Goal: Task Accomplishment & Management: Manage account settings

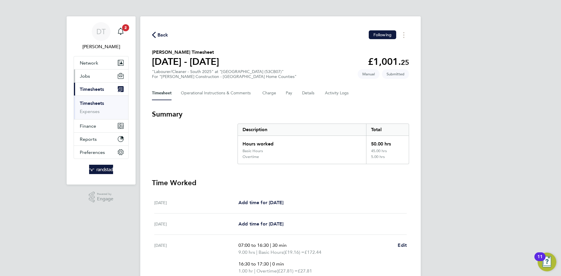
click at [95, 72] on button "Jobs" at bounding box center [101, 76] width 54 height 13
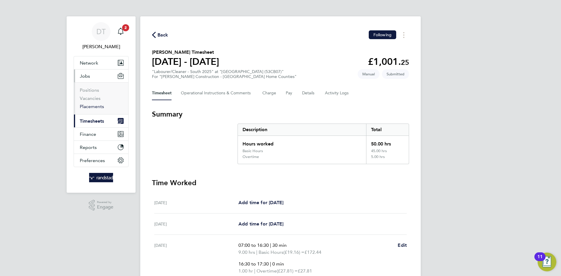
click at [94, 108] on link "Placements" at bounding box center [92, 107] width 24 height 6
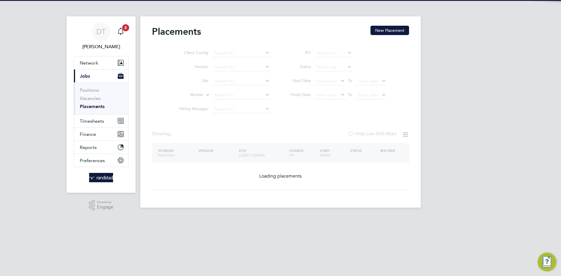
click at [124, 32] on icon "Main navigation" at bounding box center [120, 31] width 7 height 7
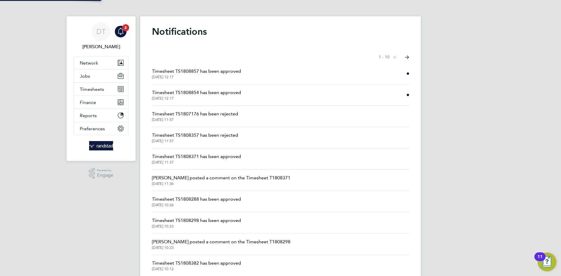
click at [187, 91] on span "Timesheet TS1808854 has been approved" at bounding box center [196, 92] width 89 height 7
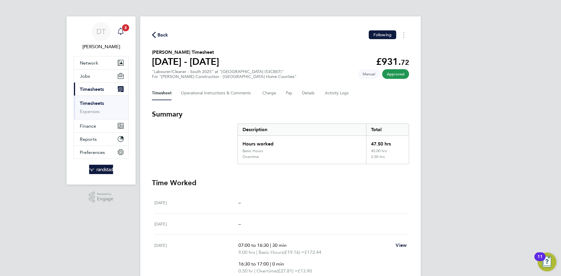
click at [122, 30] on icon "Main navigation" at bounding box center [121, 31] width 6 height 6
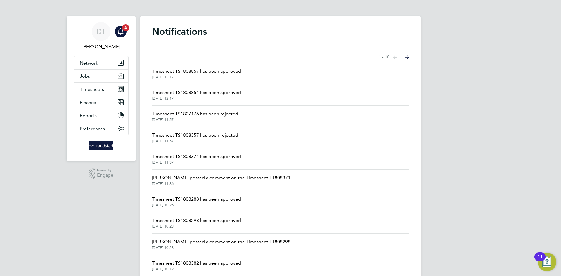
click at [185, 71] on span "Timesheet TS1808857 has been approved" at bounding box center [196, 71] width 89 height 7
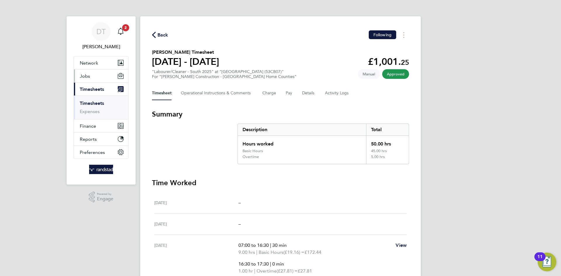
click at [92, 78] on button "Jobs" at bounding box center [101, 76] width 54 height 13
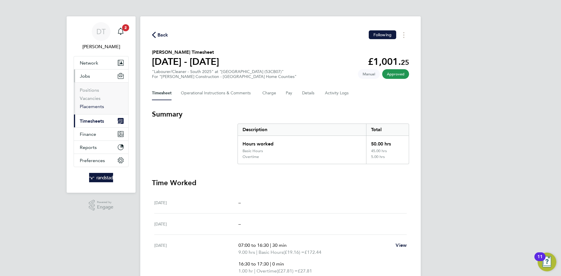
click at [93, 106] on link "Placements" at bounding box center [92, 107] width 24 height 6
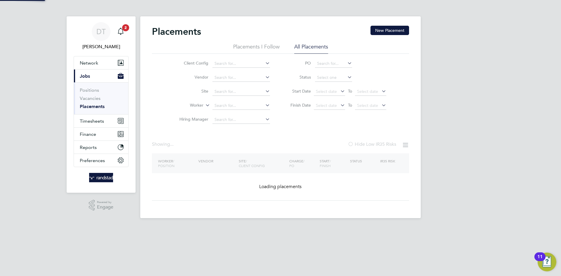
click at [321, 76] on input at bounding box center [333, 78] width 37 height 8
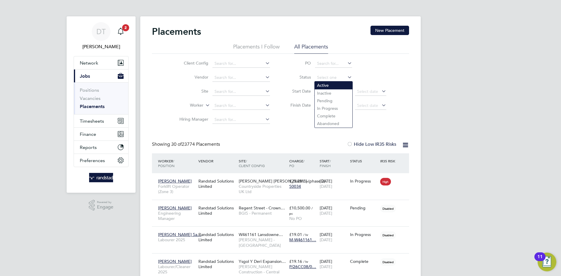
click at [327, 85] on li "Active" at bounding box center [334, 86] width 38 height 8
type input "Active"
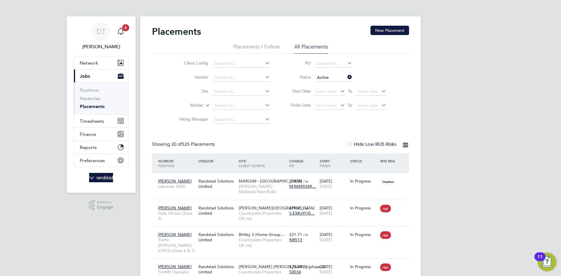
click at [240, 41] on div "Placements New Placement" at bounding box center [280, 35] width 257 height 18
click at [258, 46] on li "Placements I Follow" at bounding box center [256, 48] width 46 height 11
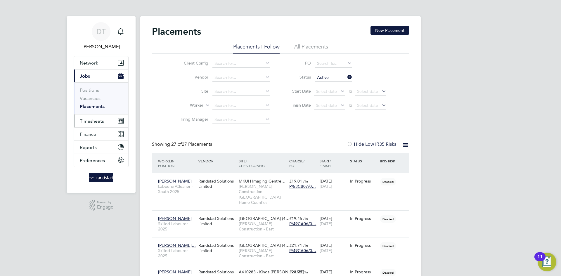
click at [93, 121] on span "Timesheets" at bounding box center [92, 121] width 24 height 6
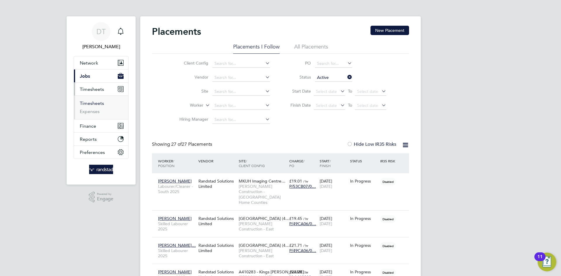
click at [93, 103] on link "Timesheets" at bounding box center [92, 104] width 24 height 6
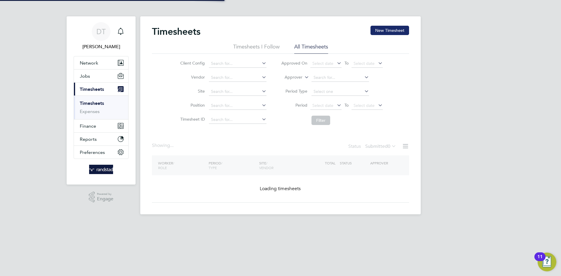
click at [374, 29] on button "New Timesheet" at bounding box center [390, 30] width 39 height 9
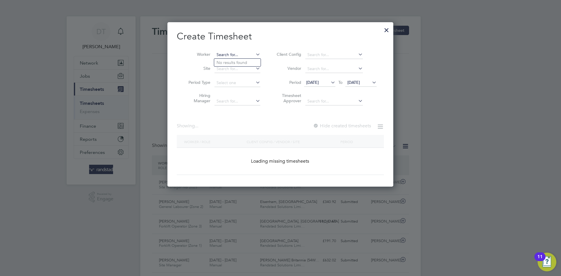
click at [227, 51] on input at bounding box center [238, 55] width 46 height 8
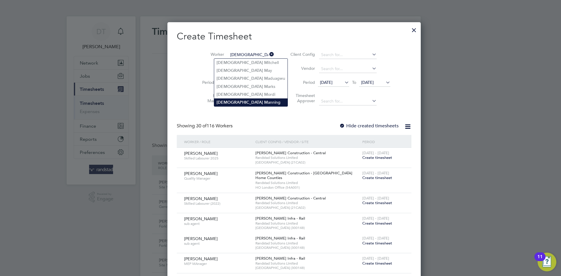
click at [230, 100] on b "[DEMOGRAPHIC_DATA]" at bounding box center [240, 102] width 46 height 5
type input "[DEMOGRAPHIC_DATA][PERSON_NAME]"
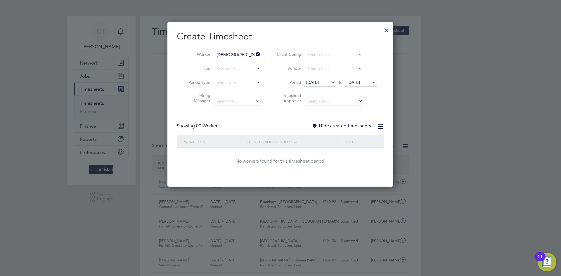
click at [334, 124] on label "Hide created timesheets" at bounding box center [341, 126] width 59 height 6
click at [353, 77] on li "Period [DATE] To [DATE]" at bounding box center [326, 83] width 116 height 14
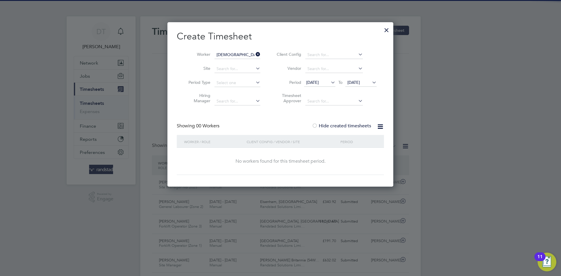
click at [353, 82] on span "[DATE]" at bounding box center [354, 82] width 13 height 5
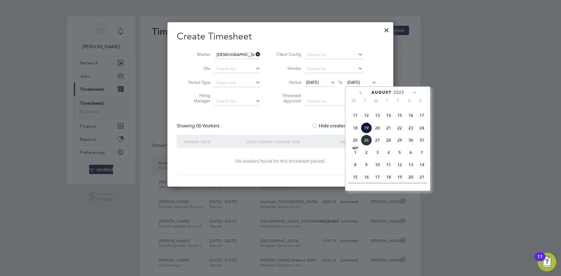
click at [363, 146] on span "26" at bounding box center [366, 140] width 11 height 11
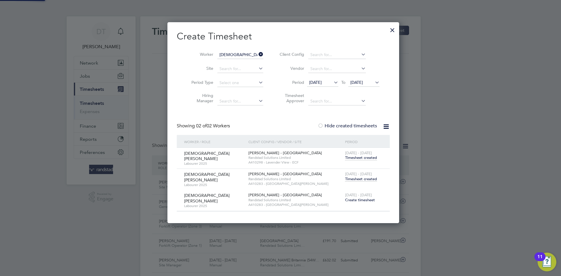
click at [357, 178] on span "Timesheet created" at bounding box center [361, 179] width 32 height 5
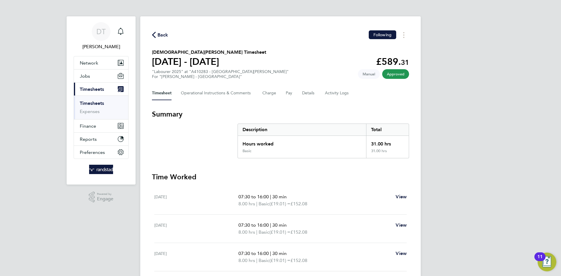
click at [165, 35] on span "Back" at bounding box center [163, 35] width 11 height 7
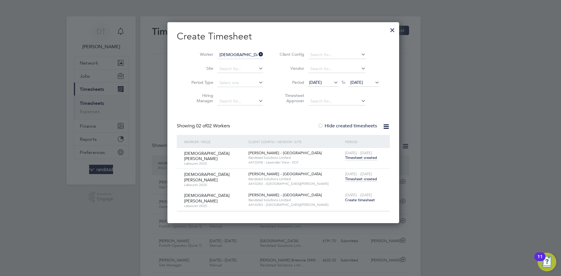
click at [258, 54] on icon at bounding box center [258, 54] width 0 height 8
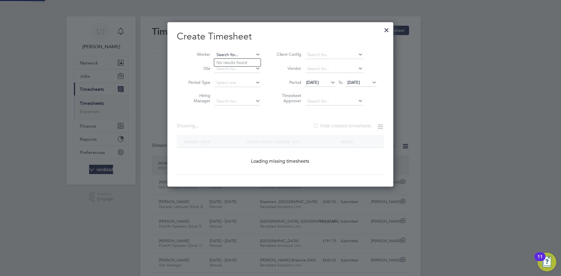
click at [245, 55] on input at bounding box center [238, 55] width 46 height 8
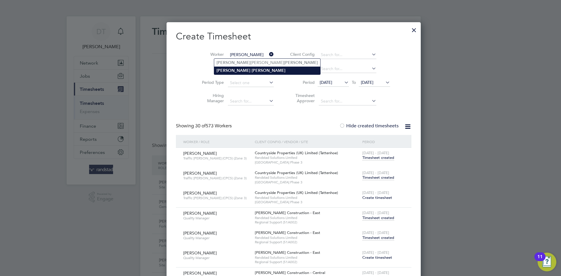
type input "[PERSON_NAME]"
click at [229, 71] on li "[PERSON_NAME]" at bounding box center [267, 71] width 106 height 8
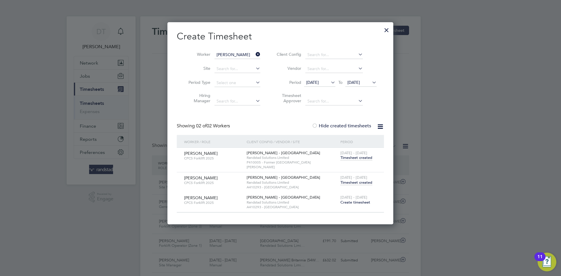
click at [351, 180] on span "Timesheet created" at bounding box center [357, 182] width 32 height 5
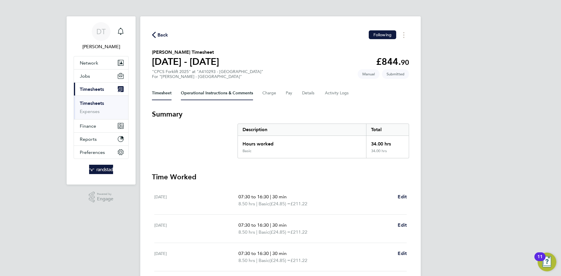
click at [211, 94] on Comments-tab "Operational Instructions & Comments" at bounding box center [217, 93] width 72 height 14
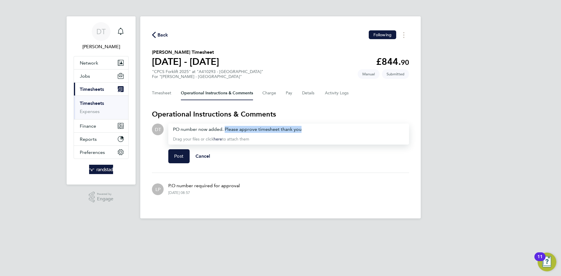
drag, startPoint x: 303, startPoint y: 130, endPoint x: 224, endPoint y: 130, distance: 78.6
click at [224, 130] on div "PO number now added. Please approve timesheet thank you" at bounding box center [288, 129] width 231 height 7
copy div "Please approve timesheet thank you"
click at [177, 159] on button "Post" at bounding box center [178, 156] width 21 height 14
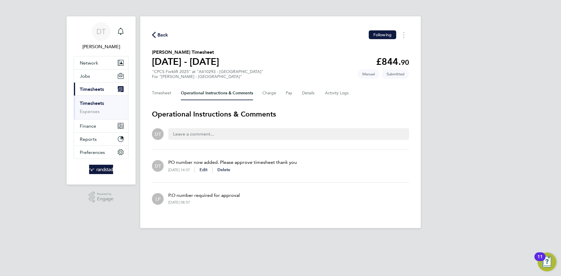
click at [163, 34] on span "Back" at bounding box center [163, 35] width 11 height 7
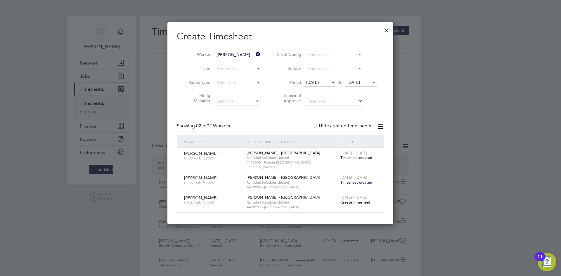
click at [255, 54] on icon at bounding box center [255, 54] width 0 height 8
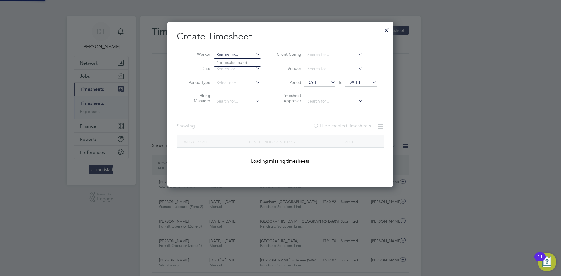
click at [236, 54] on input at bounding box center [238, 55] width 46 height 8
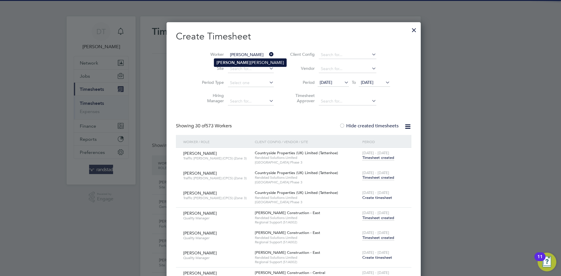
click at [236, 60] on li "[PERSON_NAME]" at bounding box center [250, 63] width 72 height 8
type input "[PERSON_NAME]"
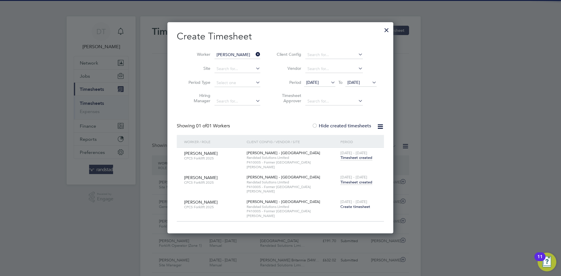
click at [361, 180] on span "Timesheet created" at bounding box center [357, 182] width 32 height 5
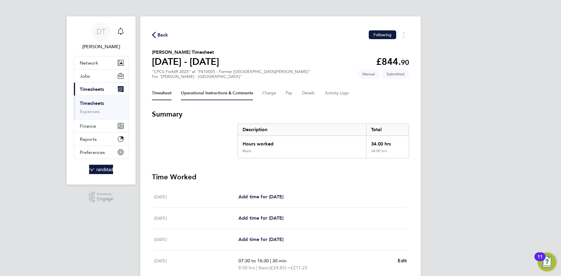
click at [189, 96] on Comments-tab "Operational Instructions & Comments" at bounding box center [217, 93] width 72 height 14
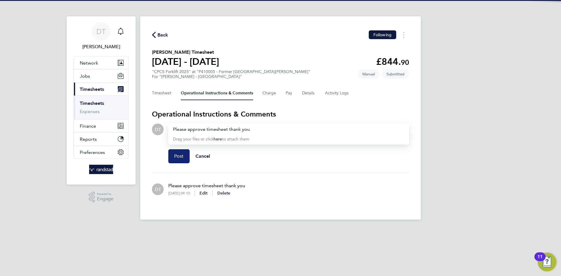
click at [177, 160] on button "Post" at bounding box center [178, 156] width 21 height 14
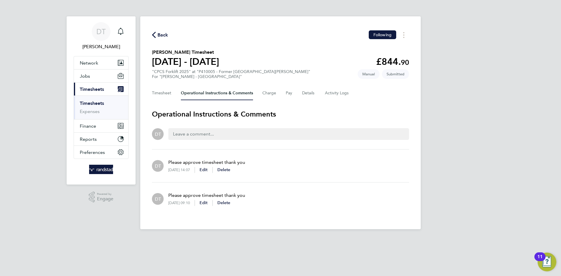
click at [166, 29] on div "Back Following [PERSON_NAME] Timesheet [DATE] - [DATE] £844. 90 "CPCS Forklift …" at bounding box center [280, 122] width 281 height 213
click at [162, 32] on span "Back" at bounding box center [163, 35] width 11 height 7
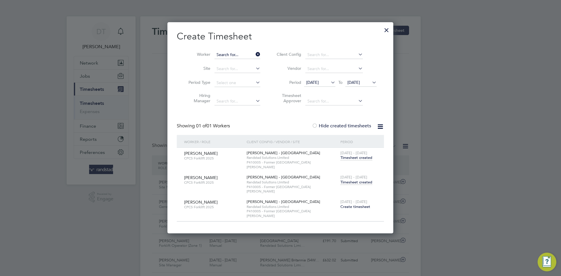
click at [250, 55] on input at bounding box center [238, 55] width 46 height 8
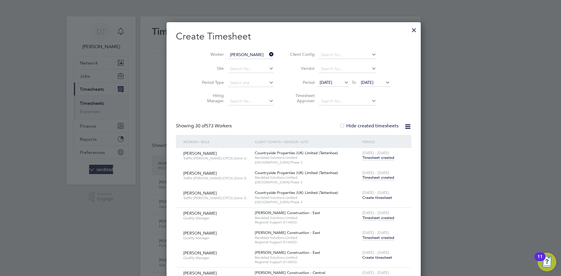
click at [235, 59] on li "[PERSON_NAME] Is [PERSON_NAME]" at bounding box center [252, 63] width 76 height 8
type input "[PERSON_NAME]"
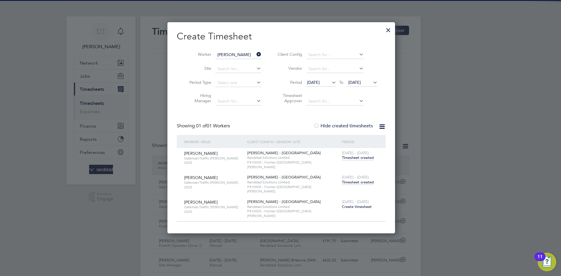
click at [361, 180] on span "Timesheet created" at bounding box center [358, 182] width 32 height 5
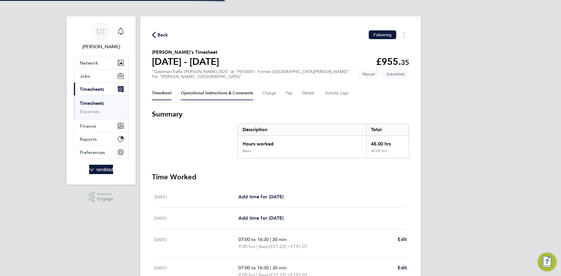
click at [193, 93] on Comments-tab "Operational Instructions & Comments" at bounding box center [217, 93] width 72 height 14
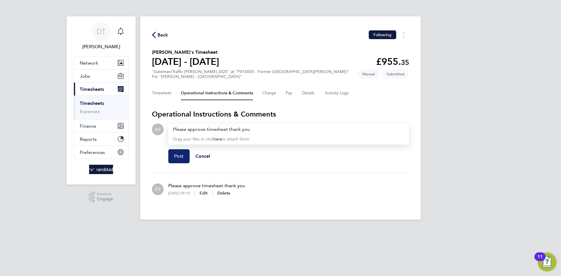
click at [174, 156] on span "Post" at bounding box center [179, 156] width 10 height 6
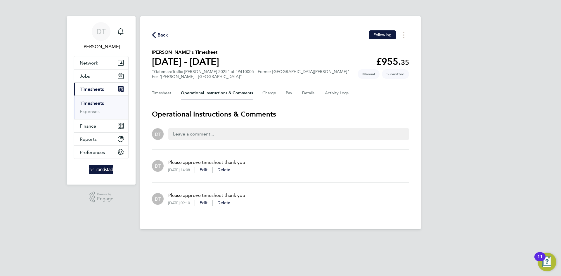
click at [166, 33] on span "Back" at bounding box center [163, 35] width 11 height 7
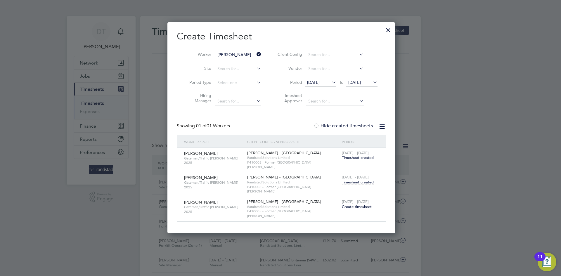
click at [255, 53] on icon at bounding box center [255, 54] width 0 height 8
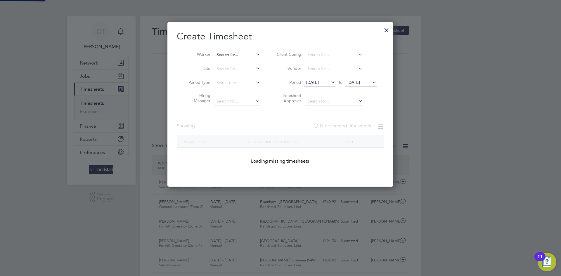
click at [227, 53] on input at bounding box center [238, 55] width 46 height 8
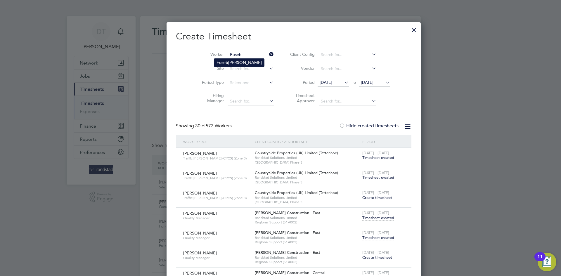
click at [230, 60] on li "Euseb iu [PERSON_NAME]" at bounding box center [239, 63] width 50 height 8
type input "Eusebiu [PERSON_NAME]"
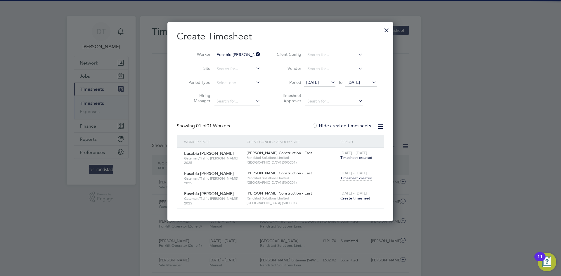
click at [352, 177] on span "Timesheet created" at bounding box center [357, 178] width 32 height 5
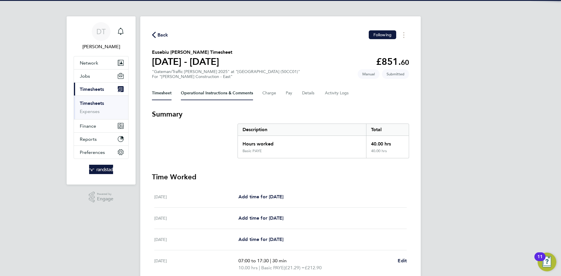
click at [202, 88] on Comments-tab "Operational Instructions & Comments" at bounding box center [217, 93] width 72 height 14
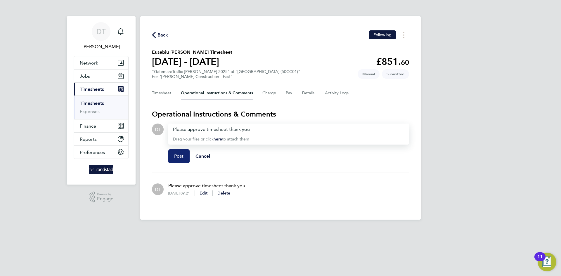
click at [179, 150] on button "Post" at bounding box center [178, 156] width 21 height 14
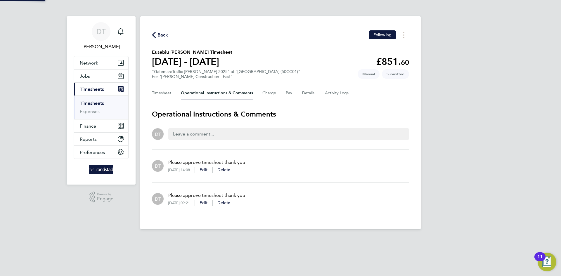
click at [163, 32] on span "Back" at bounding box center [163, 35] width 11 height 7
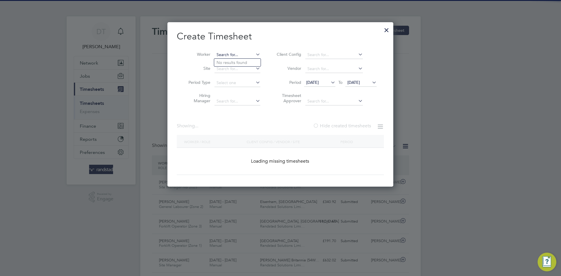
click at [252, 53] on input at bounding box center [238, 55] width 46 height 8
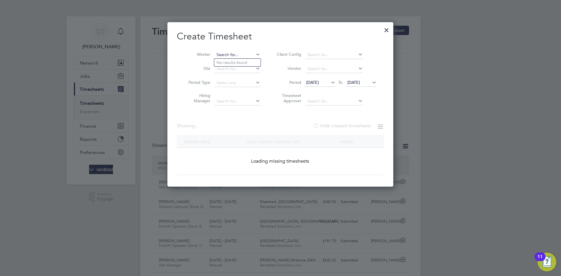
click at [250, 53] on input at bounding box center [238, 55] width 46 height 8
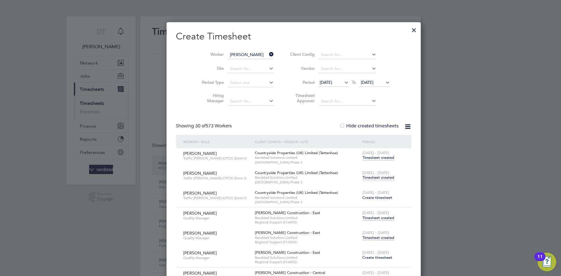
click at [231, 59] on li "[PERSON_NAME] i" at bounding box center [246, 63] width 64 height 8
type input "[PERSON_NAME]"
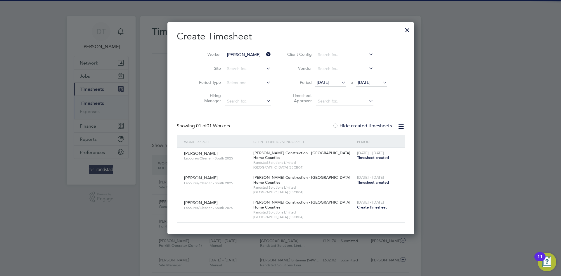
click at [357, 184] on span "Timesheet created" at bounding box center [373, 182] width 32 height 5
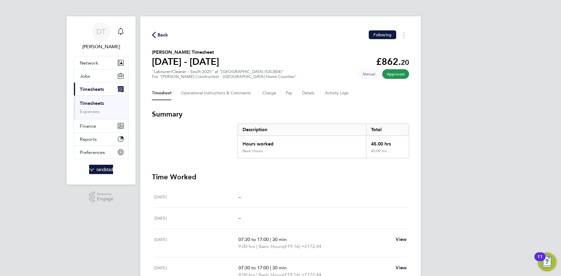
click at [161, 32] on span "Back" at bounding box center [163, 35] width 11 height 7
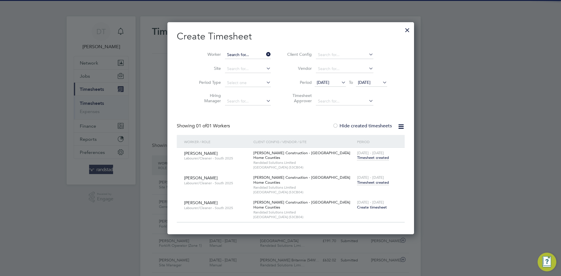
click at [245, 54] on input at bounding box center [248, 55] width 46 height 8
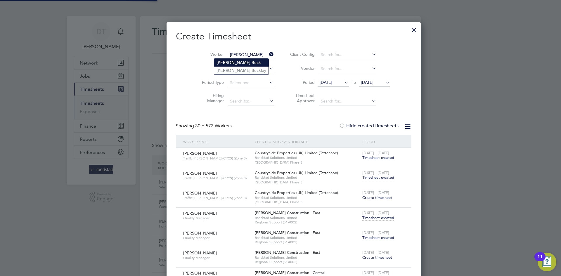
type input "[PERSON_NAME]"
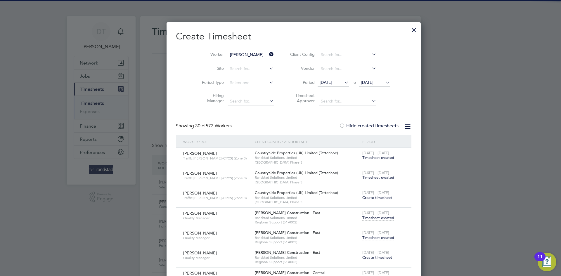
click at [226, 65] on li "[PERSON_NAME]" at bounding box center [241, 63] width 54 height 8
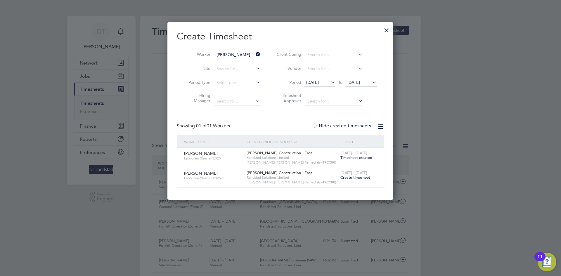
click at [353, 158] on span "Timesheet created" at bounding box center [357, 157] width 32 height 5
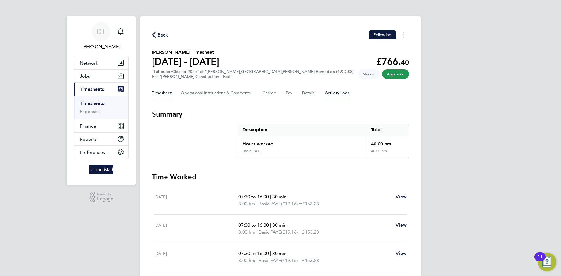
click at [332, 94] on Logs-tab "Activity Logs" at bounding box center [337, 93] width 25 height 14
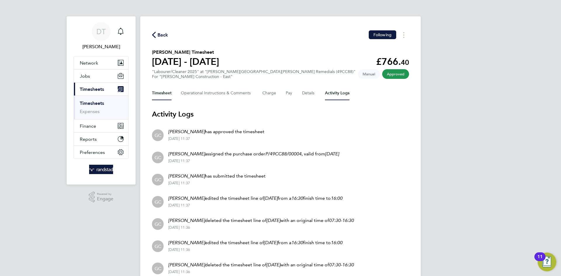
click at [160, 97] on button "Timesheet" at bounding box center [162, 93] width 20 height 14
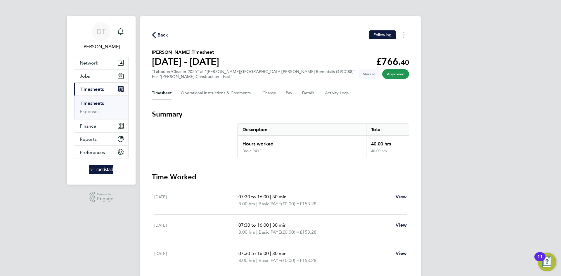
click at [163, 34] on span "Back" at bounding box center [163, 35] width 11 height 7
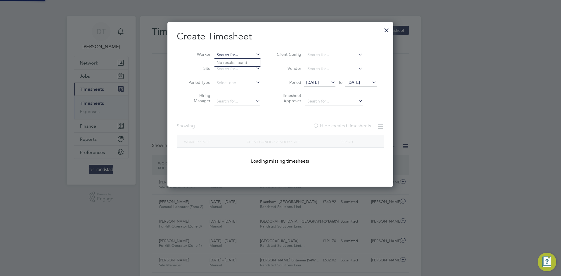
click at [232, 52] on input at bounding box center [238, 55] width 46 height 8
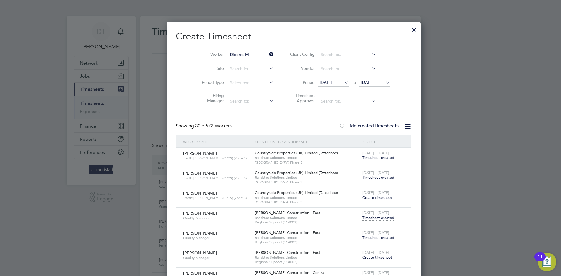
click at [227, 62] on b "Diderot" at bounding box center [224, 62] width 15 height 5
type input "Diderot Monthe"
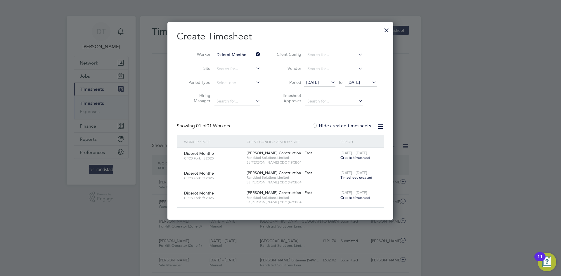
click at [354, 177] on span "Timesheet created" at bounding box center [357, 177] width 32 height 5
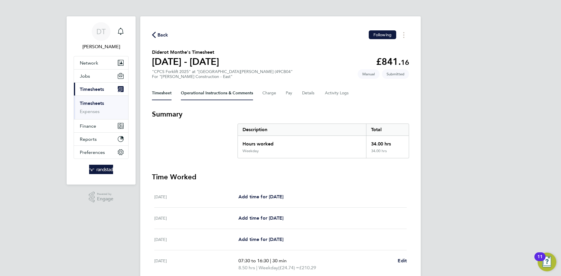
click at [198, 94] on Comments-tab "Operational Instructions & Comments" at bounding box center [217, 93] width 72 height 14
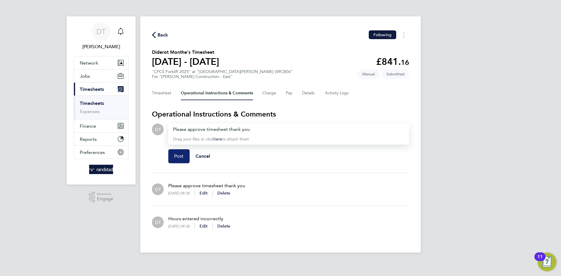
click at [175, 154] on span "Post" at bounding box center [179, 156] width 10 height 6
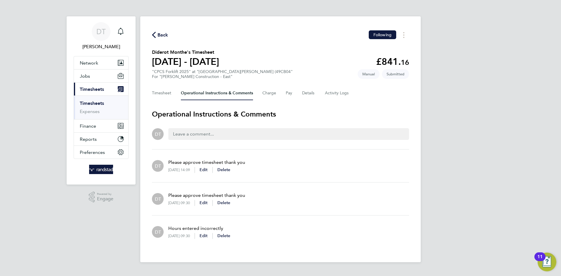
click at [163, 32] on span "Back" at bounding box center [163, 35] width 11 height 7
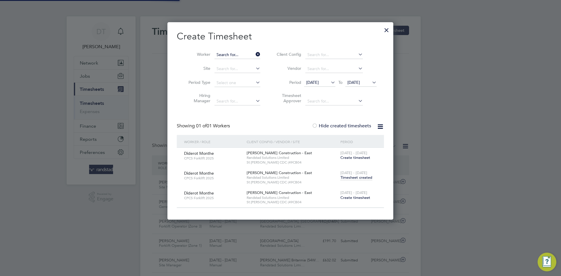
click at [242, 55] on input at bounding box center [238, 55] width 46 height 8
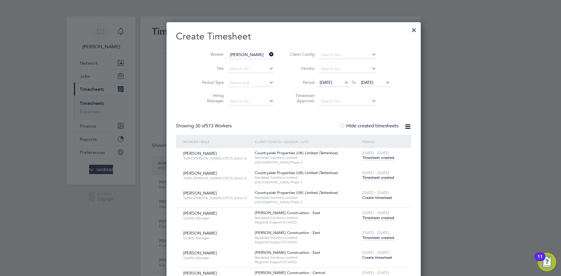
click at [224, 61] on b "i" at bounding box center [224, 62] width 1 height 5
type input "[PERSON_NAME]"
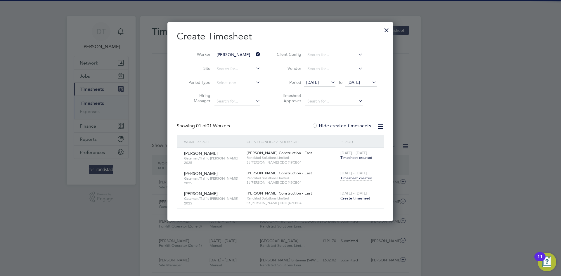
click at [349, 174] on span "[DATE] - [DATE]" at bounding box center [354, 173] width 27 height 5
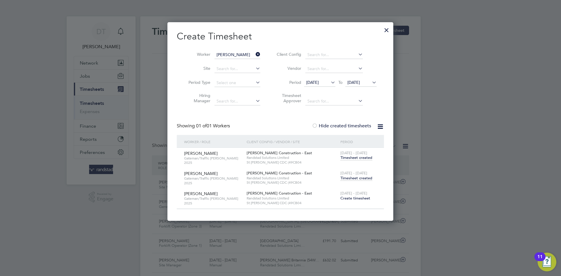
click at [351, 178] on span "Timesheet created" at bounding box center [357, 178] width 32 height 5
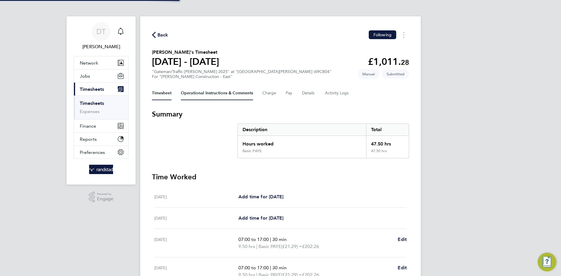
click at [190, 95] on Comments-tab "Operational Instructions & Comments" at bounding box center [217, 93] width 72 height 14
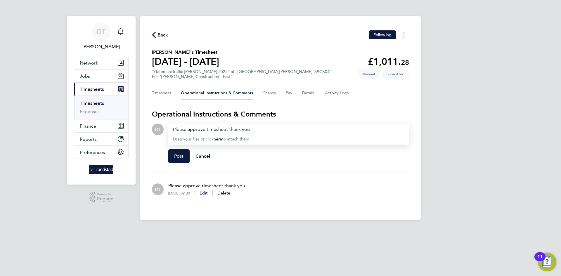
click at [178, 148] on div "Post Cancel" at bounding box center [288, 156] width 241 height 23
click at [180, 160] on button "Post" at bounding box center [178, 156] width 21 height 14
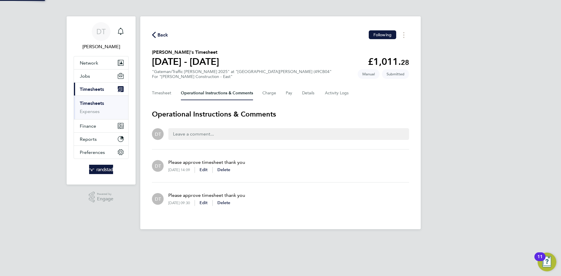
click at [162, 35] on span "Back" at bounding box center [163, 35] width 11 height 7
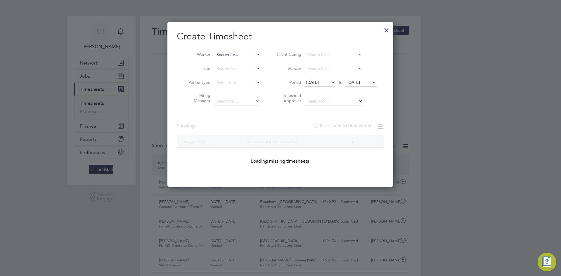
click at [240, 56] on input at bounding box center [238, 55] width 46 height 8
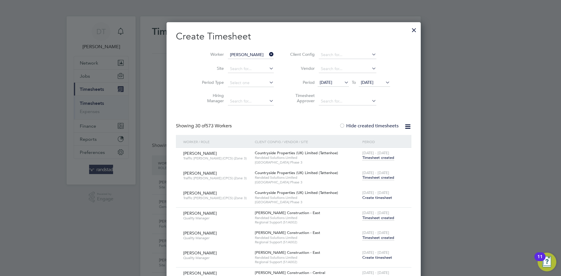
click at [230, 84] on b "[PERSON_NAME]" at bounding box center [234, 86] width 34 height 5
type input "[PERSON_NAME]"
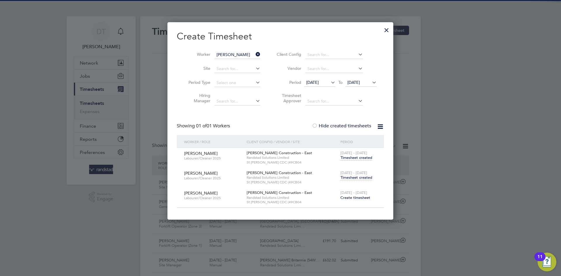
click at [355, 175] on div "[DATE] - [DATE] Timesheet created" at bounding box center [358, 176] width 39 height 16
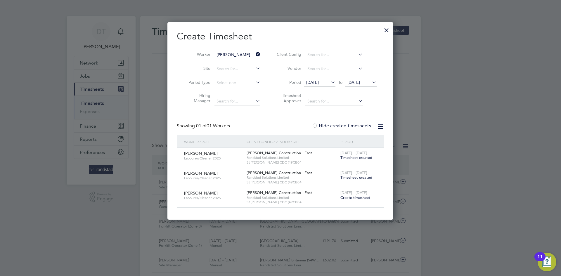
click at [355, 177] on span "Timesheet created" at bounding box center [357, 177] width 32 height 5
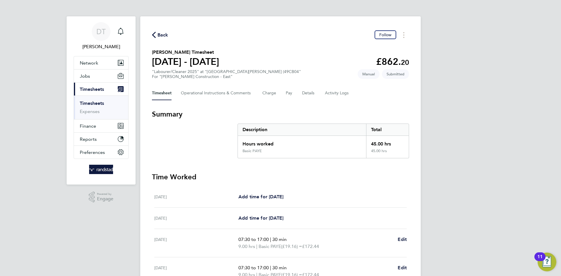
click at [162, 35] on span "Back" at bounding box center [163, 35] width 11 height 7
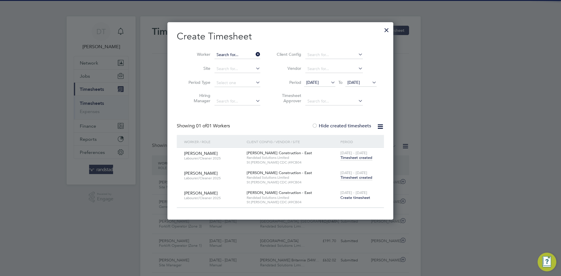
click at [241, 54] on input at bounding box center [238, 55] width 46 height 8
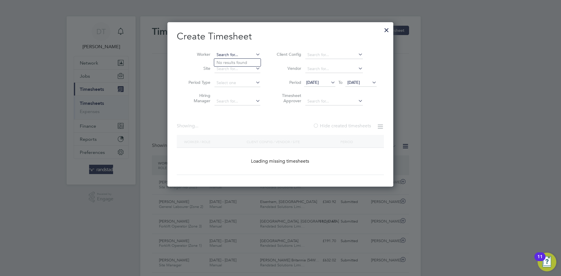
click at [224, 55] on input at bounding box center [238, 55] width 46 height 8
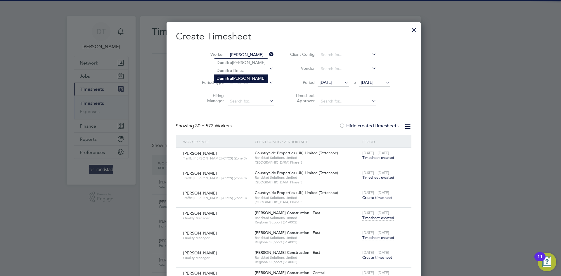
click at [236, 80] on li "Dumi t ru Tanasov" at bounding box center [241, 79] width 54 height 8
type input "[PERSON_NAME]"
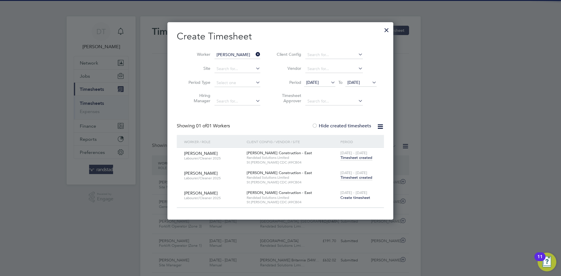
click at [346, 179] on span "Timesheet created" at bounding box center [357, 177] width 32 height 5
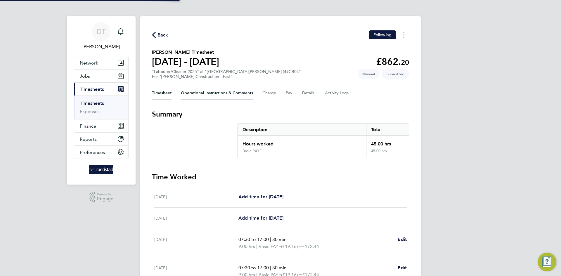
click at [198, 99] on Comments-tab "Operational Instructions & Comments" at bounding box center [217, 93] width 72 height 14
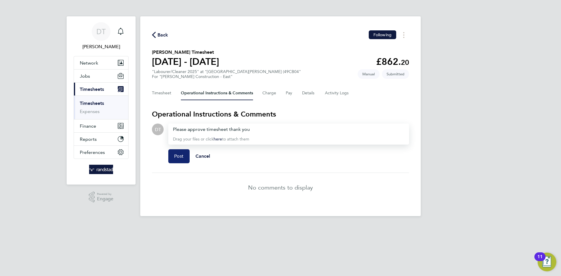
click at [173, 157] on button "Post" at bounding box center [178, 156] width 21 height 14
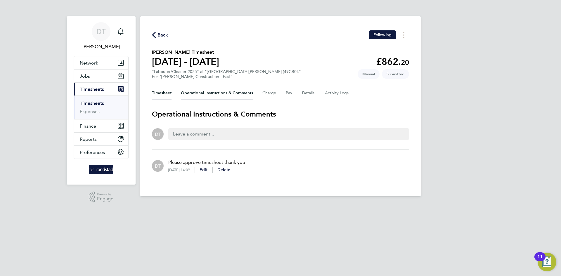
click at [161, 93] on button "Timesheet" at bounding box center [162, 93] width 20 height 14
